Goal: Task Accomplishment & Management: Use online tool/utility

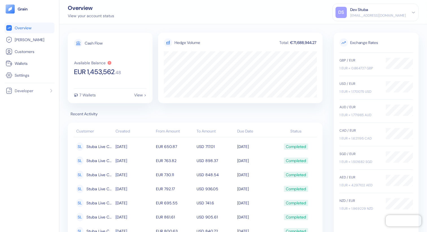
click at [35, 58] on ul "Overview [PERSON_NAME] Customers Wallets Settings" at bounding box center [30, 52] width 50 height 58
click at [35, 60] on link "Wallets" at bounding box center [30, 63] width 48 height 7
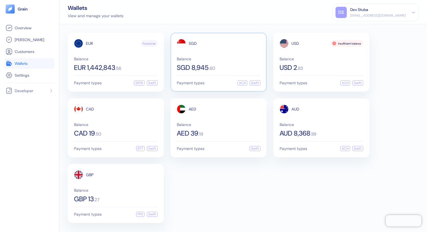
click at [222, 80] on div "SGD Balance SGD 8,945 . 60 Payment types ACH Swift" at bounding box center [218, 62] width 96 height 59
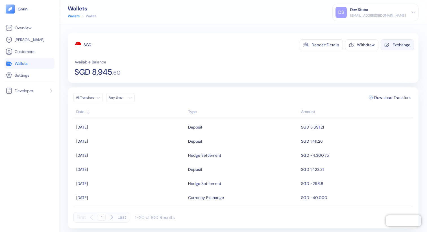
click at [388, 47] on div "button" at bounding box center [387, 45] width 6 height 6
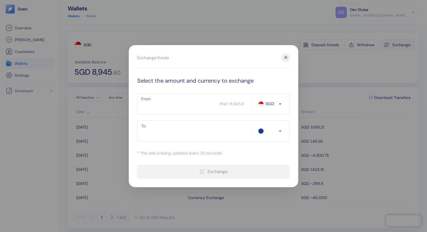
type input "EUR"
click at [285, 55] on div "✕" at bounding box center [285, 58] width 8 height 8
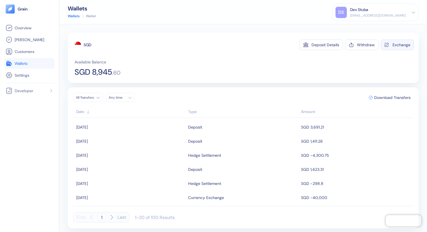
click at [396, 48] on button "Exchange" at bounding box center [396, 45] width 33 height 11
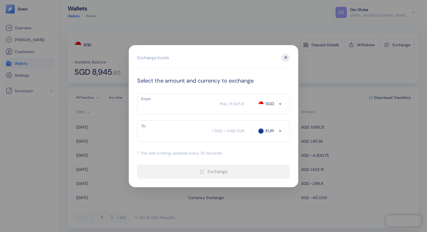
click at [287, 59] on div "✕" at bounding box center [285, 58] width 8 height 8
